Goal: Obtain resource: Download file/media

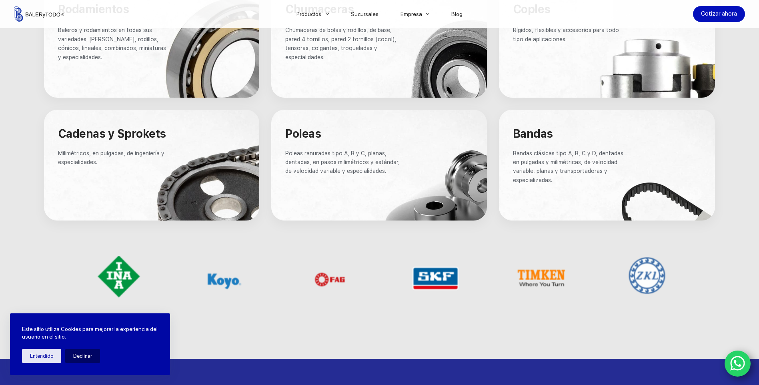
scroll to position [546, 0]
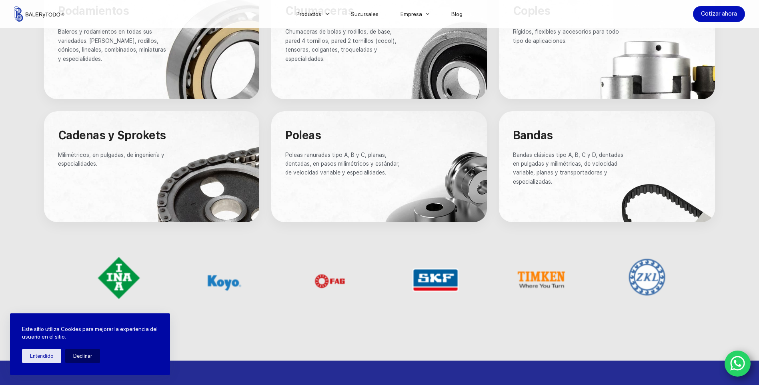
click at [539, 141] on span "Bandas" at bounding box center [533, 135] width 40 height 14
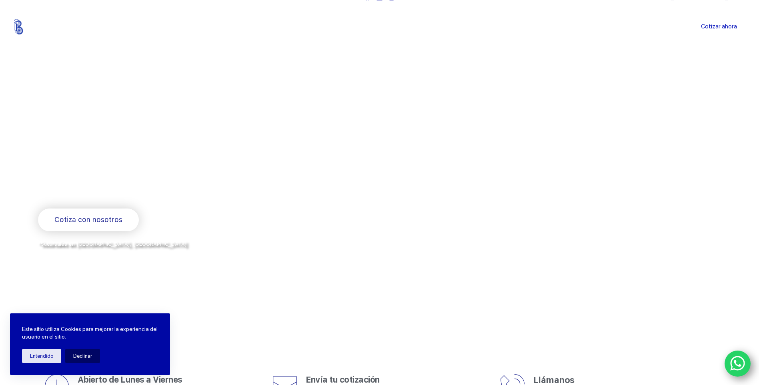
scroll to position [0, 0]
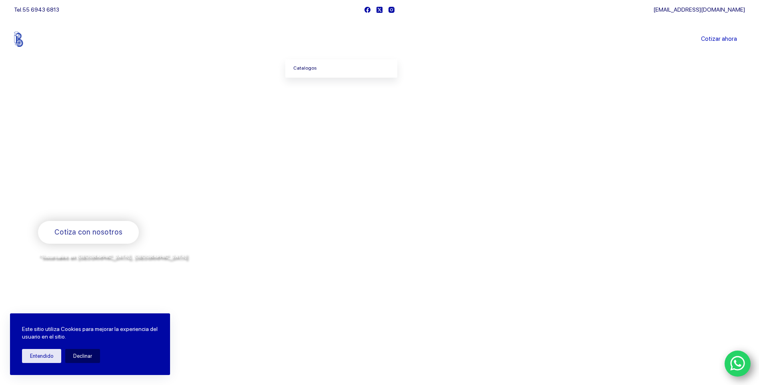
click at [317, 72] on link "Catalogos" at bounding box center [341, 68] width 112 height 18
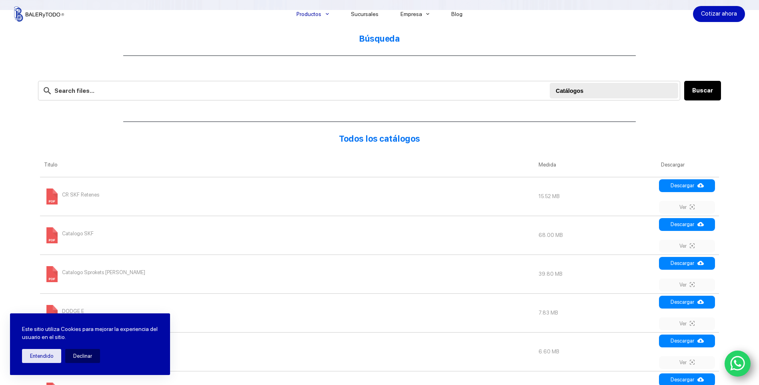
scroll to position [200, 0]
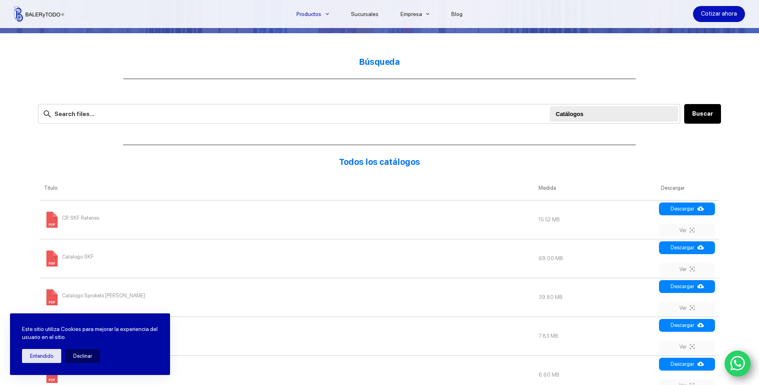
click at [76, 219] on span "CR SKF Retenes" at bounding box center [80, 218] width 37 height 13
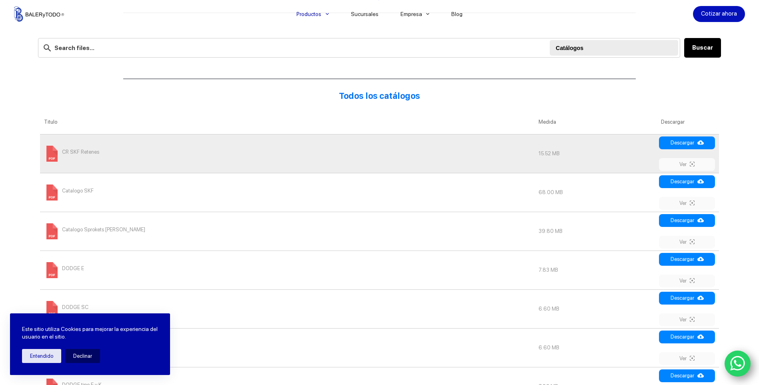
scroll to position [320, 0]
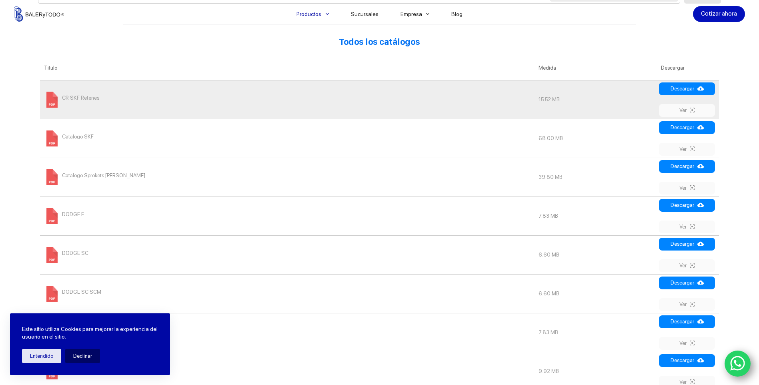
click at [109, 142] on td "Catalogo SKF" at bounding box center [287, 138] width 494 height 39
click at [87, 132] on span "Catalogo SKF" at bounding box center [78, 136] width 32 height 13
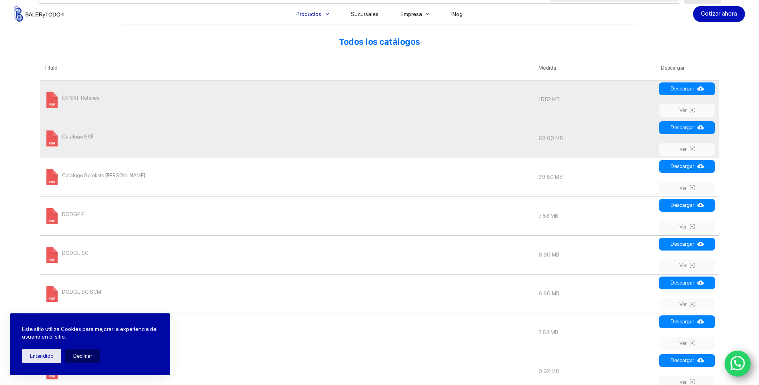
click at [38, 16] on img at bounding box center [39, 13] width 50 height 15
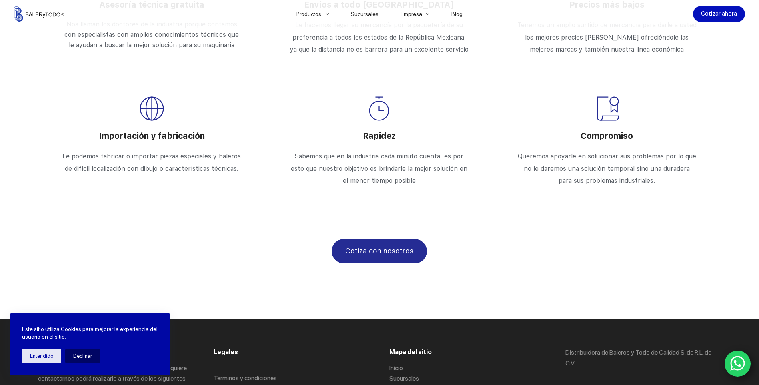
scroll to position [1386, 0]
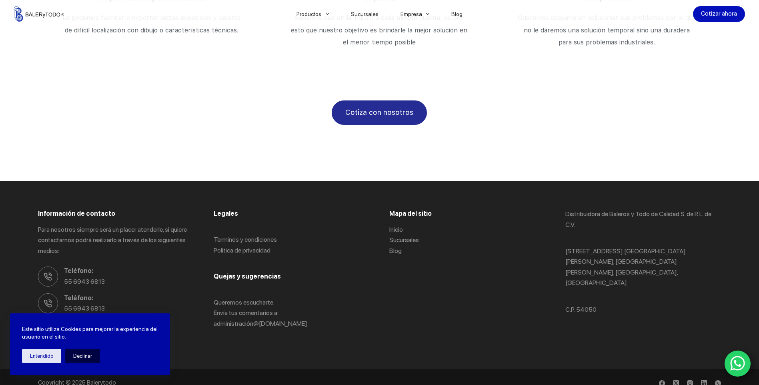
click at [77, 357] on button "Declinar" at bounding box center [82, 356] width 35 height 14
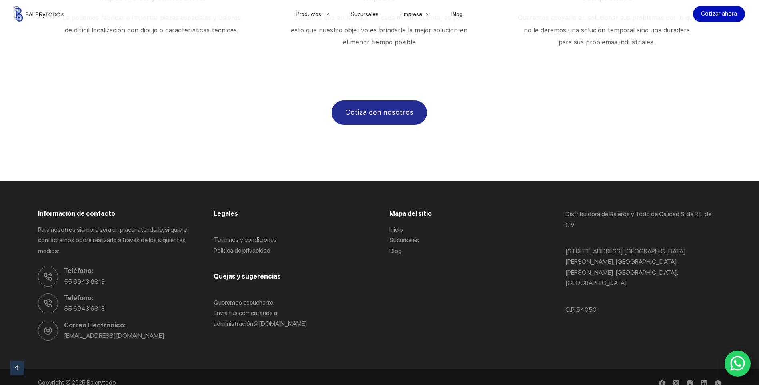
click at [737, 355] on icon "WhatsApp" at bounding box center [737, 363] width 15 height 17
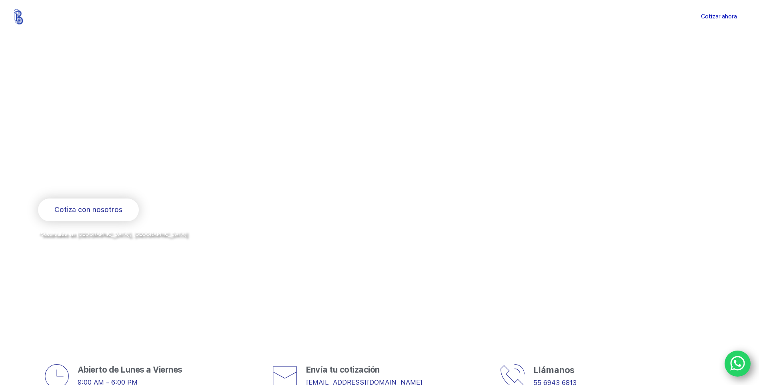
scroll to position [0, 0]
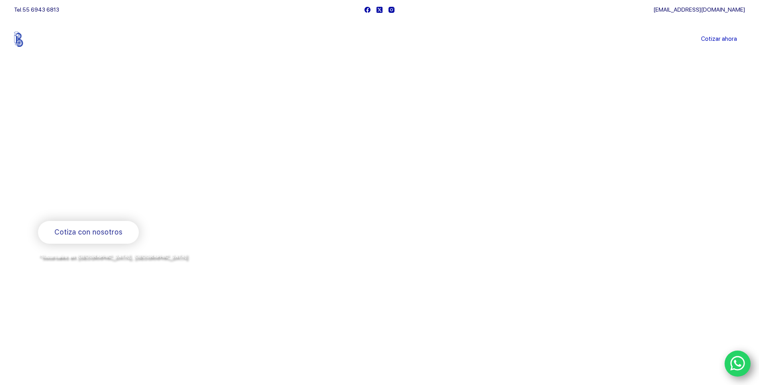
click at [567, 50] on div "Cotizar ahora" at bounding box center [610, 39] width 267 height 40
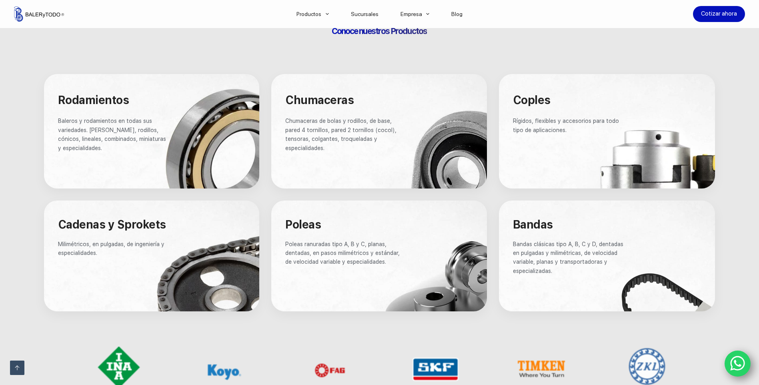
scroll to position [440, 0]
